Goal: Information Seeking & Learning: Find specific fact

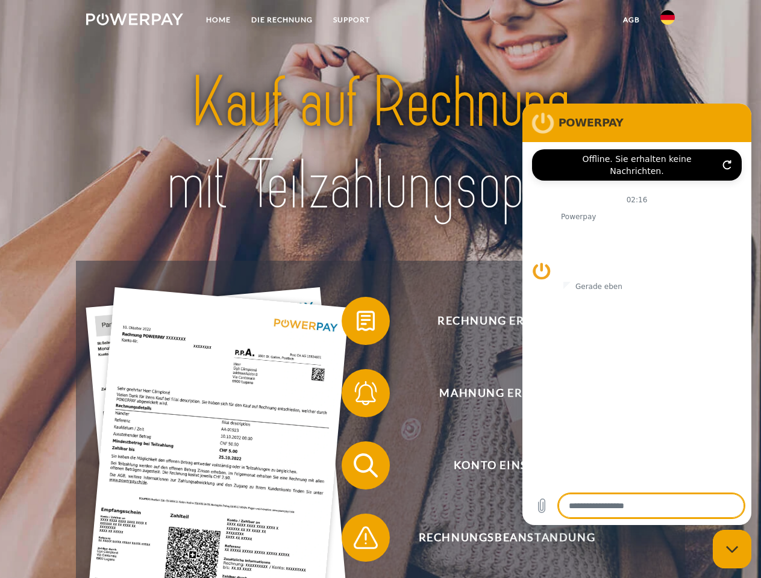
click at [134, 21] on img at bounding box center [134, 19] width 97 height 12
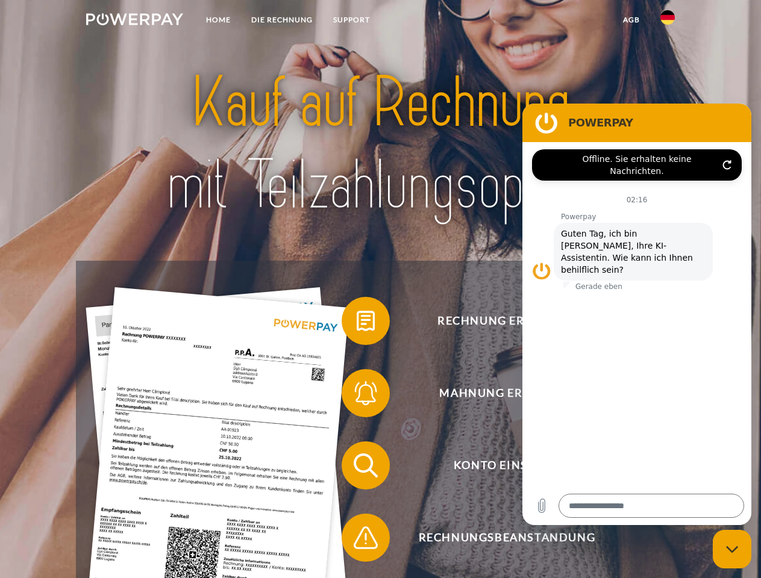
click at [667, 21] on img at bounding box center [667, 17] width 14 height 14
click at [631, 20] on link "agb" at bounding box center [630, 20] width 37 height 22
click at [357, 323] on span at bounding box center [347, 321] width 60 height 60
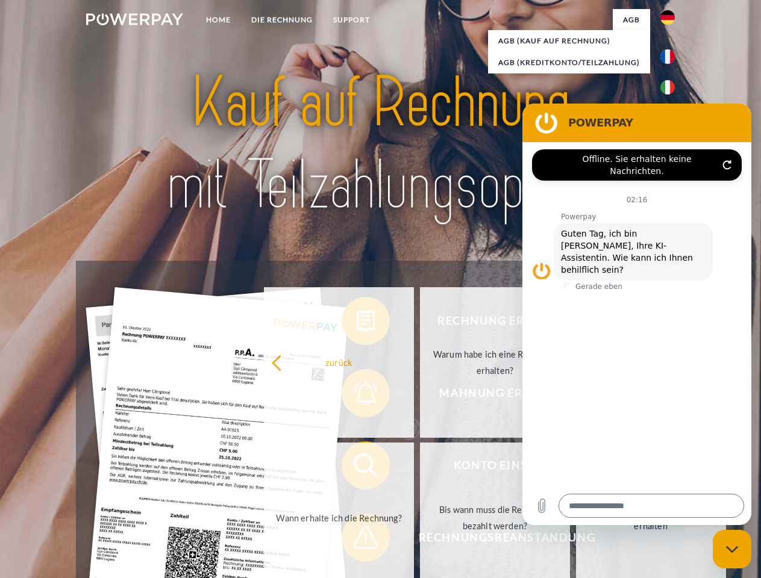
click at [357, 396] on div "Rechnung erhalten? Mahnung erhalten? Konto einsehen" at bounding box center [380, 502] width 608 height 482
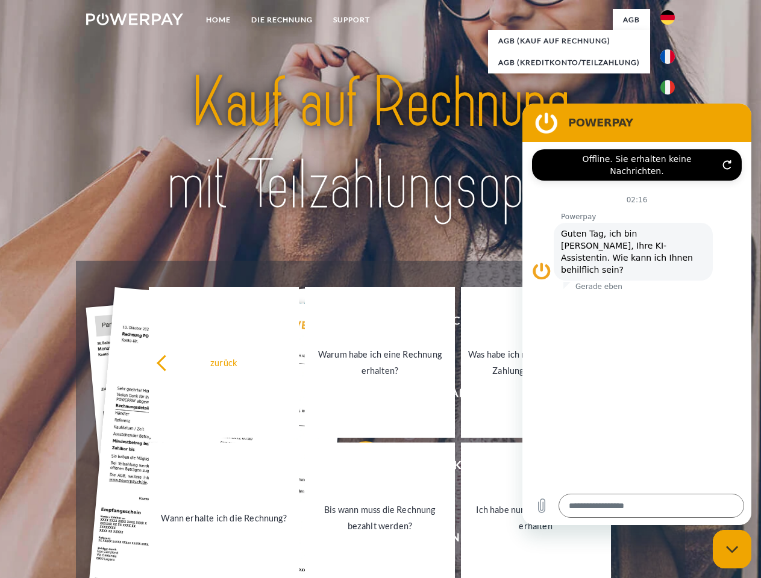
click at [357, 468] on link "Bis wann muss die Rechnung bezahlt werden?" at bounding box center [380, 518] width 150 height 151
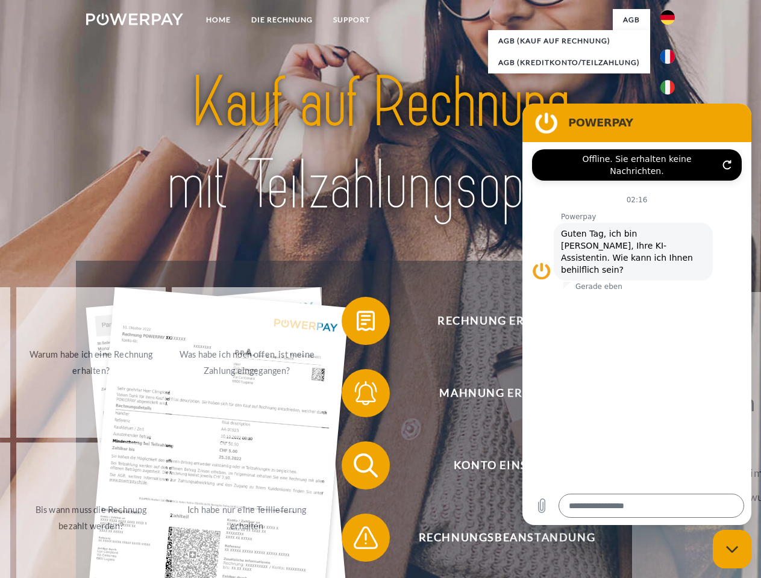
click at [357, 540] on span at bounding box center [347, 538] width 60 height 60
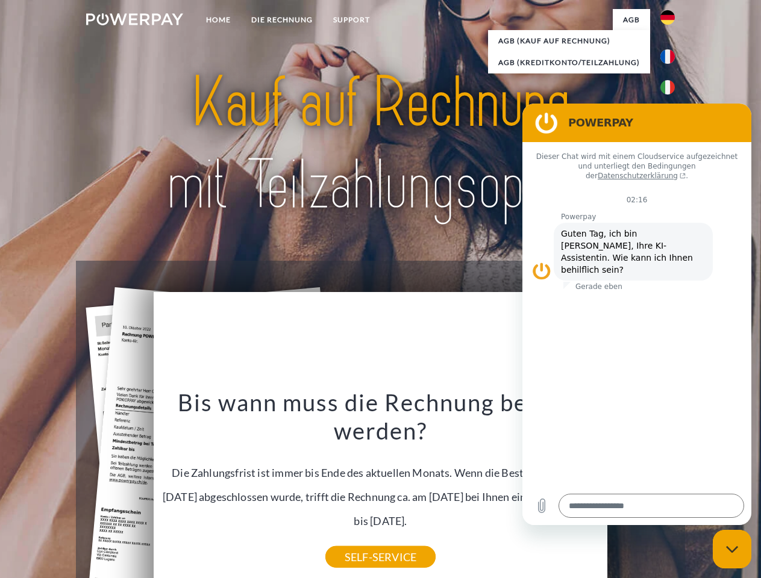
click at [732, 549] on icon "Messaging-Fenster schließen" at bounding box center [732, 550] width 13 height 8
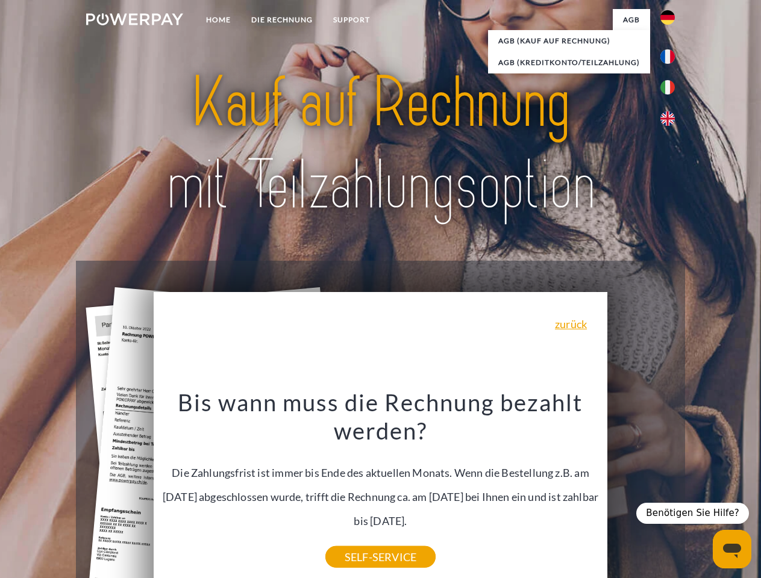
type textarea "*"
